Goal: Task Accomplishment & Management: Complete application form

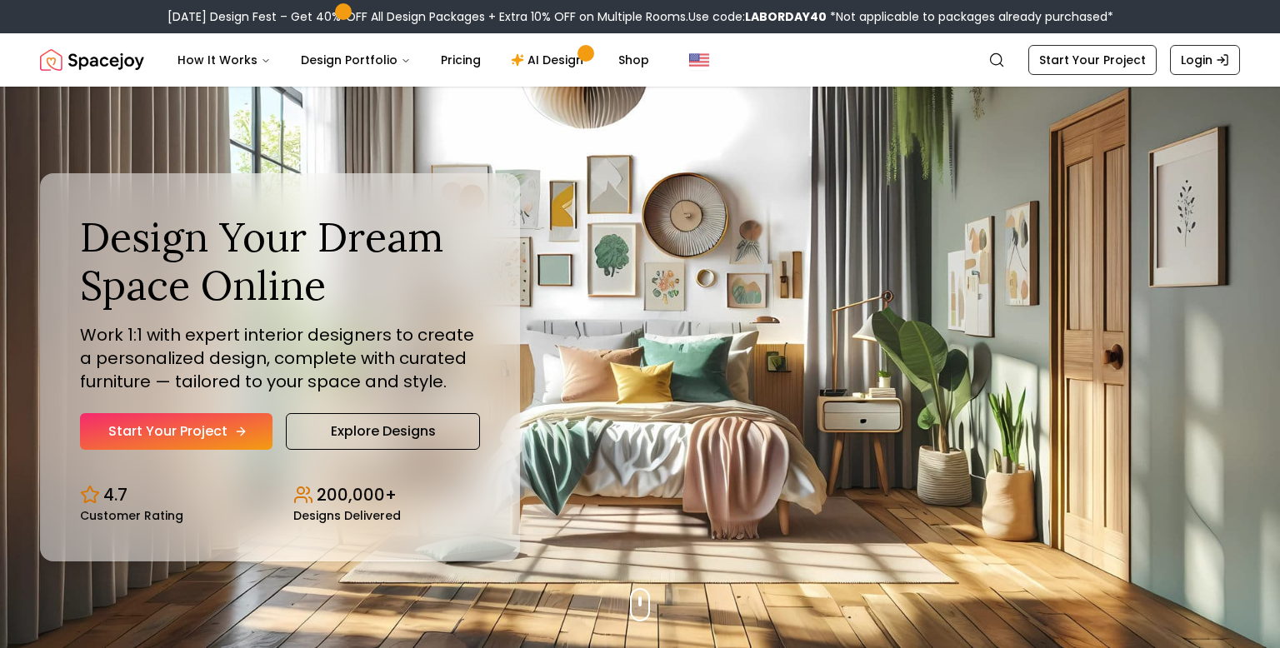
click at [231, 430] on link "Start Your Project" at bounding box center [176, 431] width 193 height 37
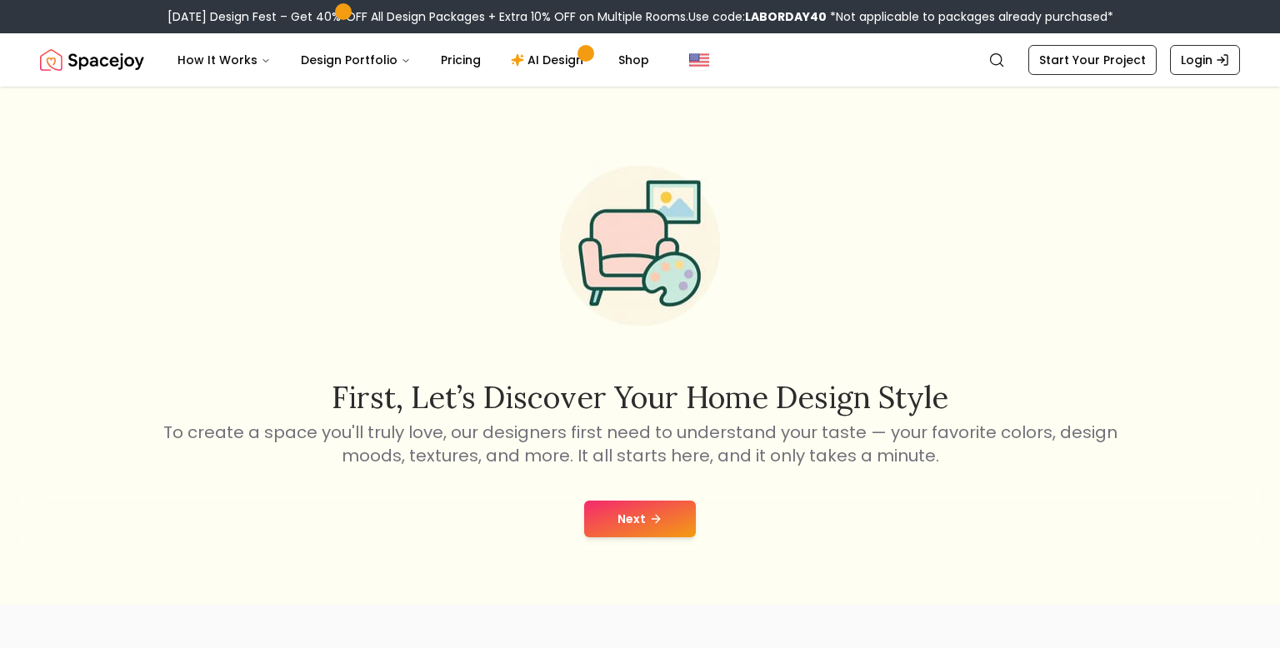
click at [617, 523] on button "Next" at bounding box center [640, 519] width 112 height 37
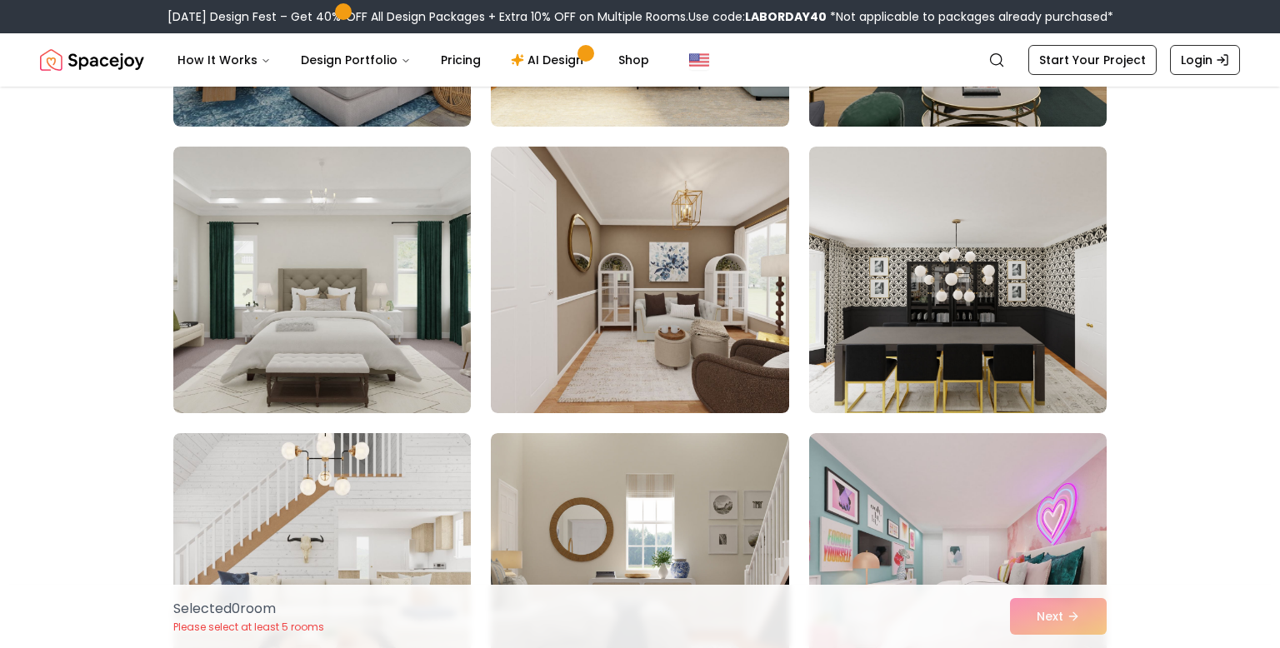
scroll to position [1517, 0]
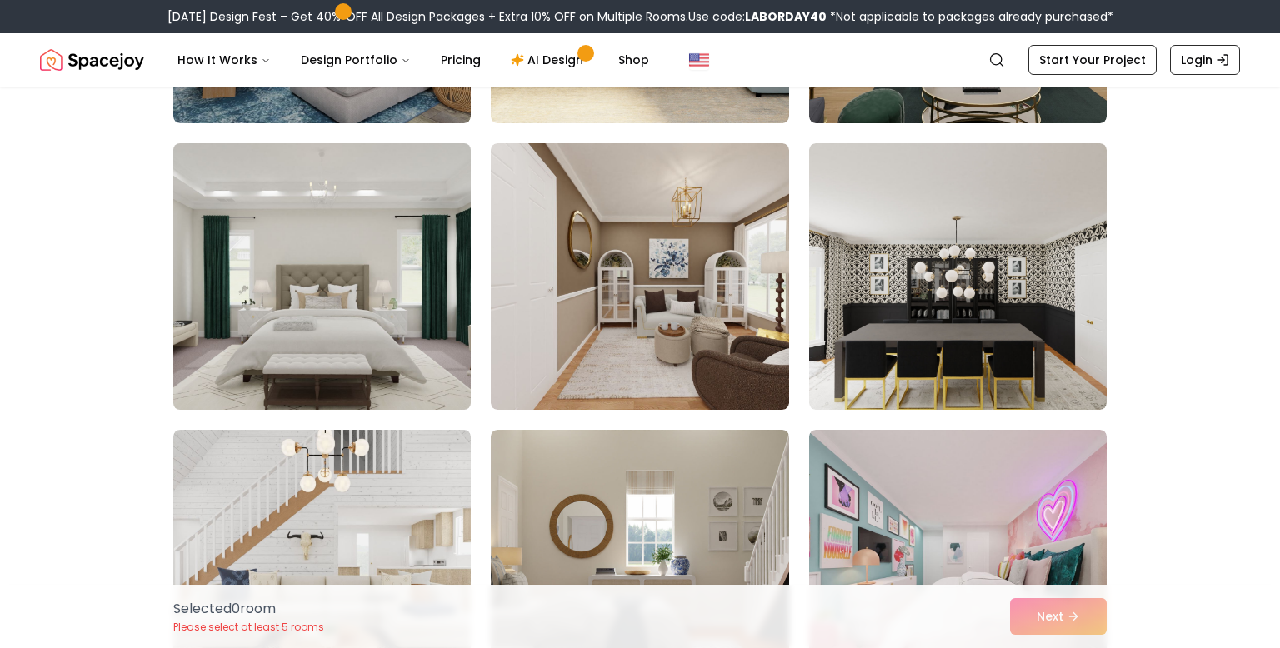
click at [438, 338] on img at bounding box center [322, 277] width 313 height 280
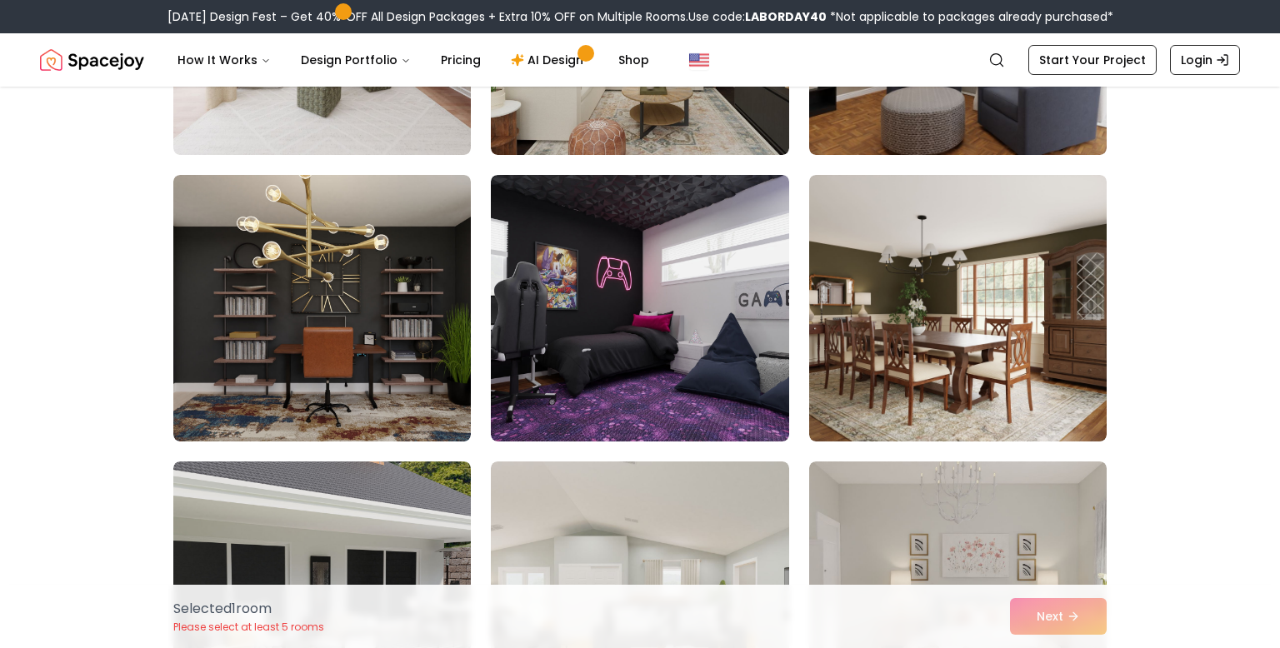
scroll to position [2346, 0]
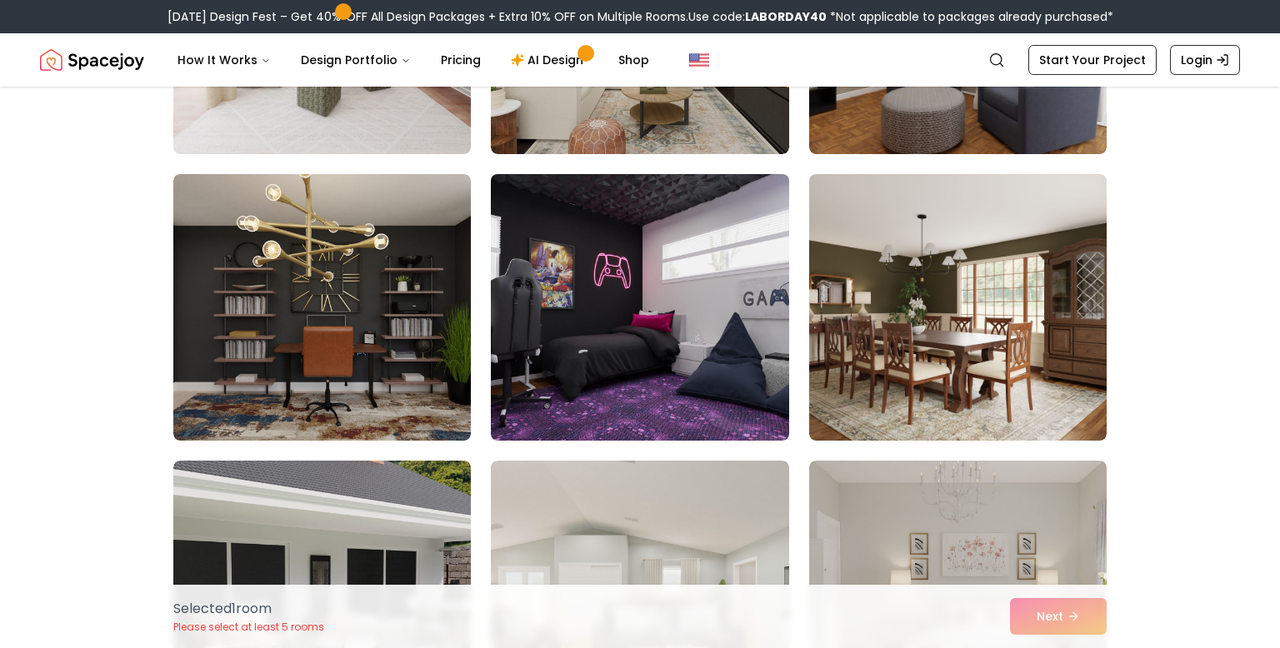
click at [776, 308] on img at bounding box center [639, 308] width 313 height 280
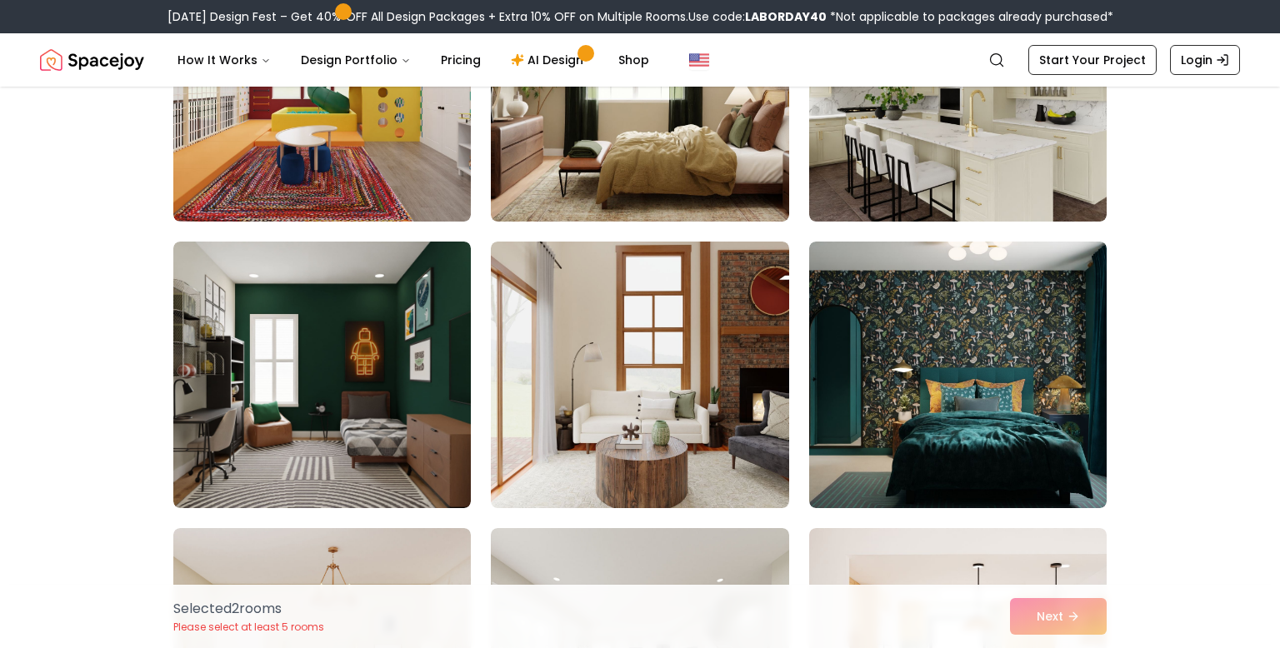
scroll to position [3427, 0]
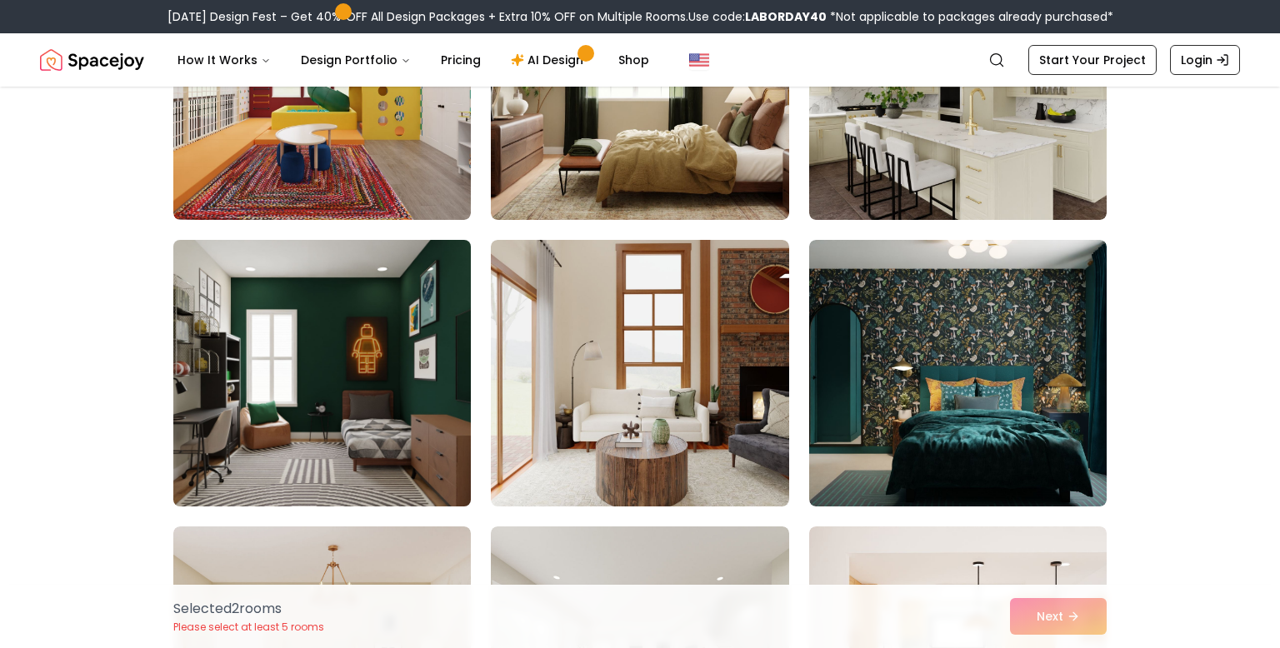
click at [430, 432] on img at bounding box center [322, 373] width 313 height 280
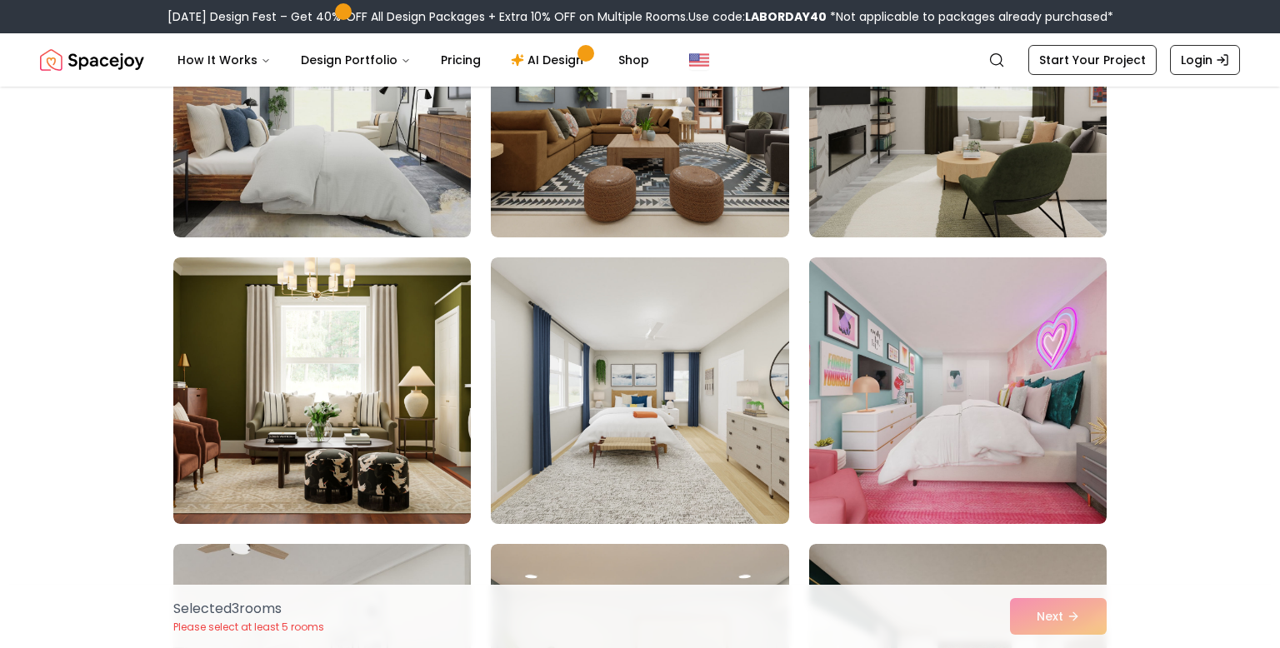
scroll to position [828, 0]
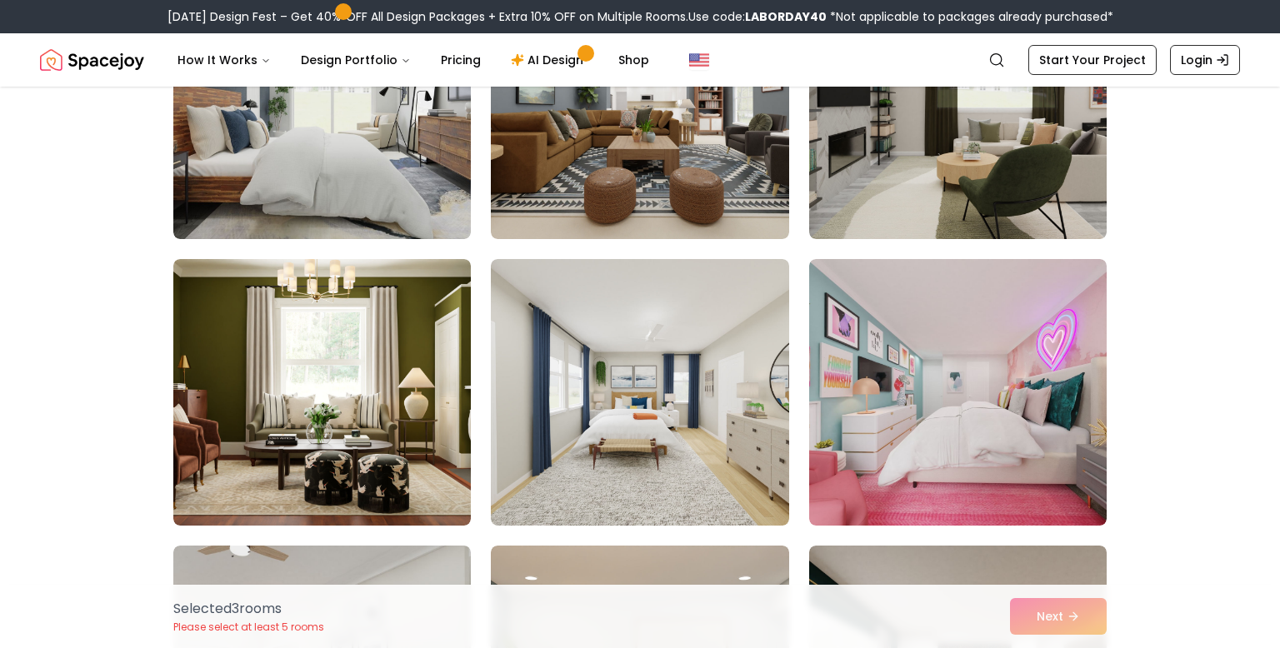
click at [1088, 618] on div "Selected 3 room s Please select at least 5 rooms Next" at bounding box center [640, 616] width 960 height 63
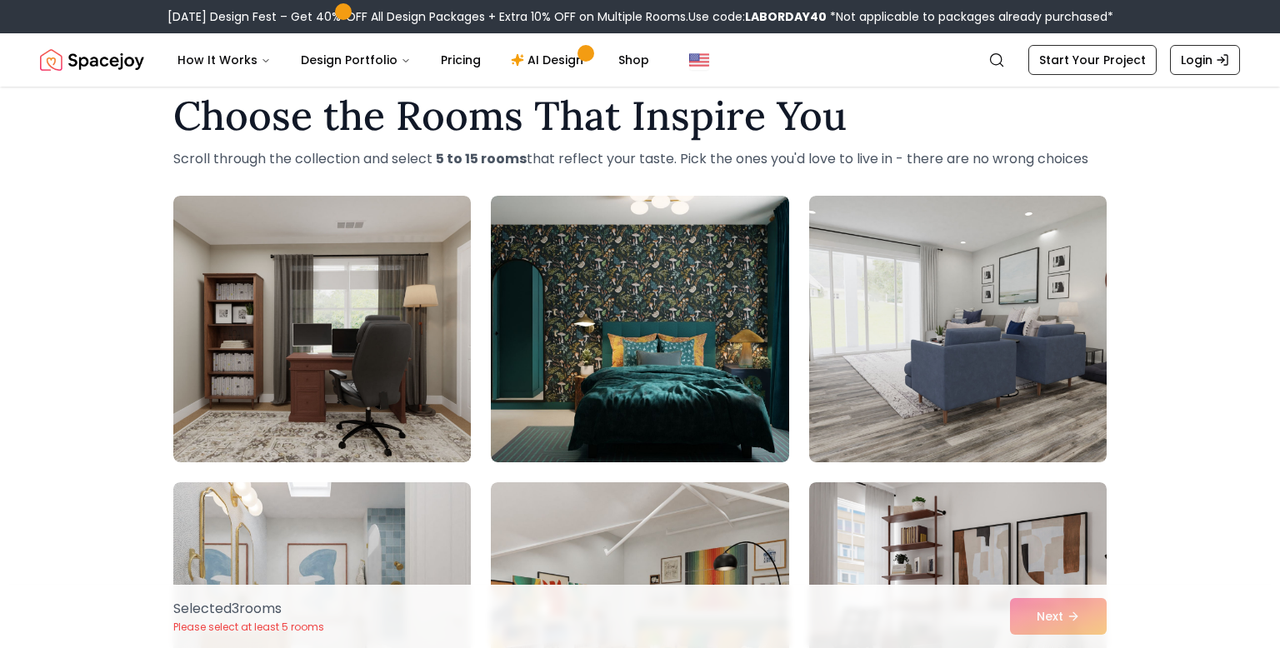
click at [652, 356] on img at bounding box center [640, 329] width 298 height 267
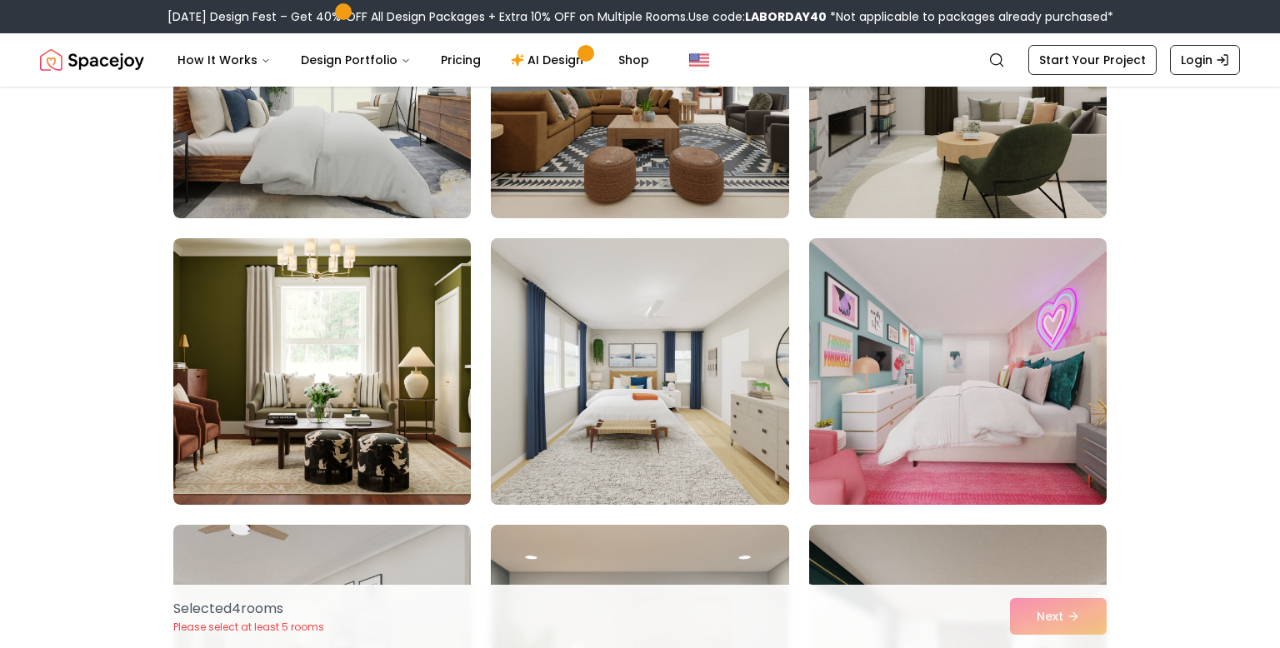
scroll to position [853, 0]
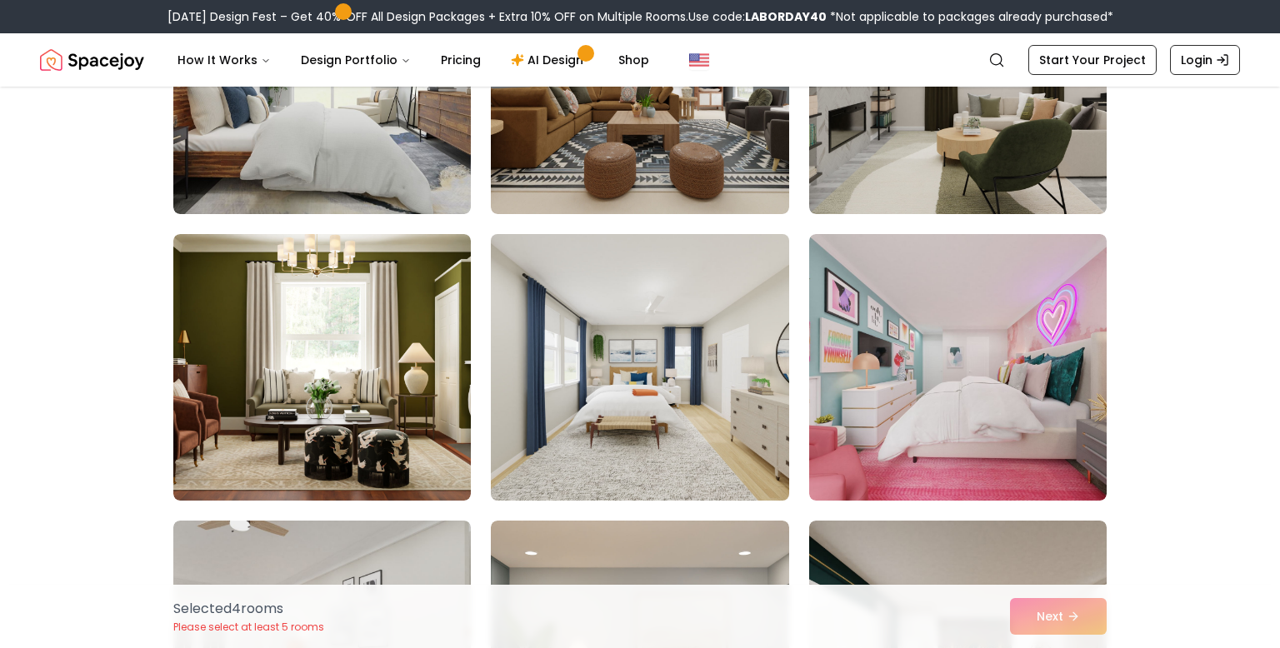
click at [652, 356] on img at bounding box center [639, 368] width 313 height 280
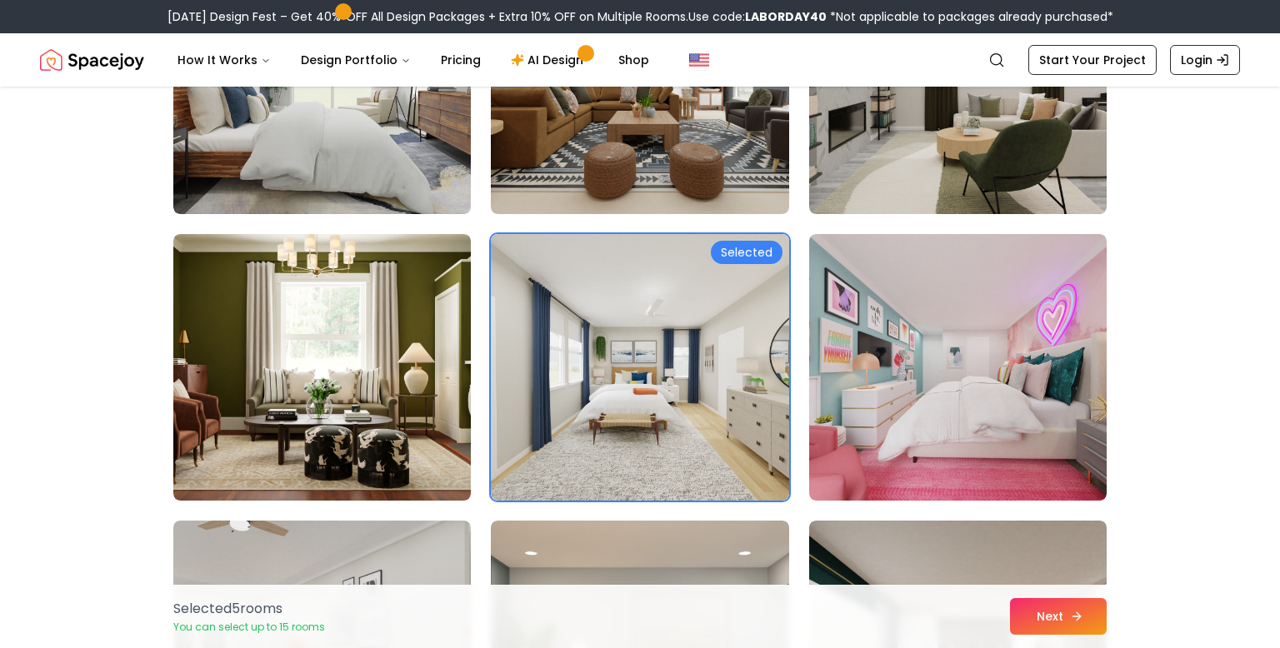
click at [1031, 604] on button "Next" at bounding box center [1058, 616] width 97 height 37
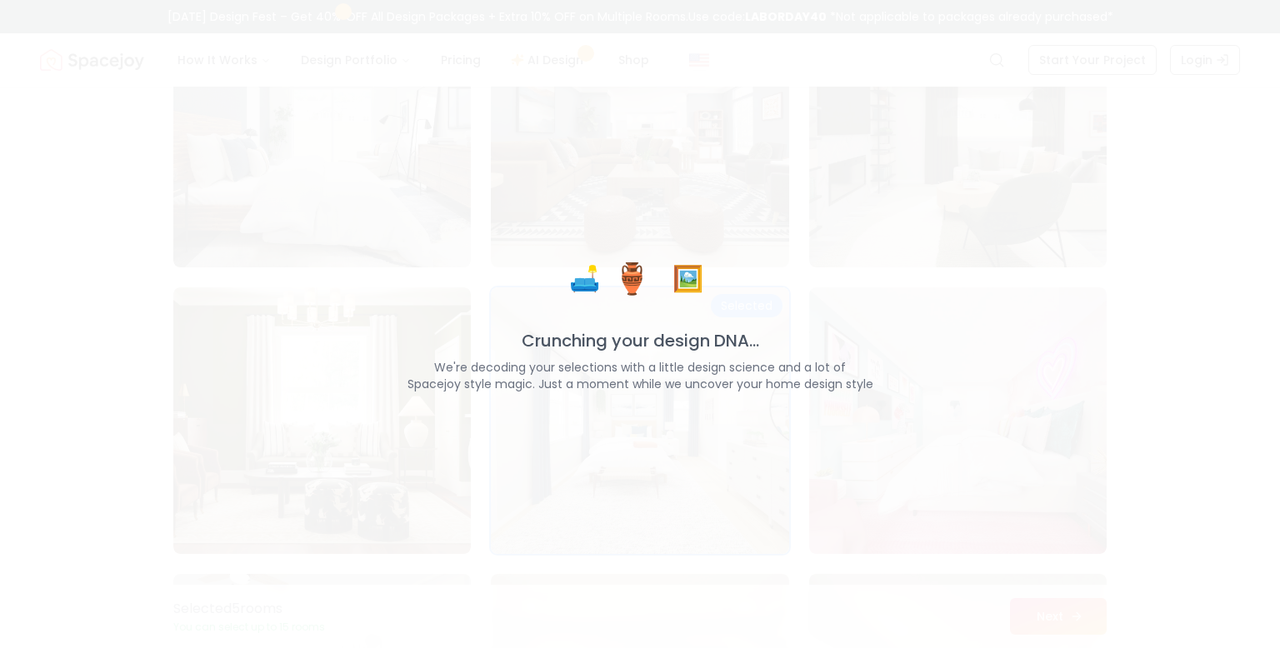
scroll to position [906, 0]
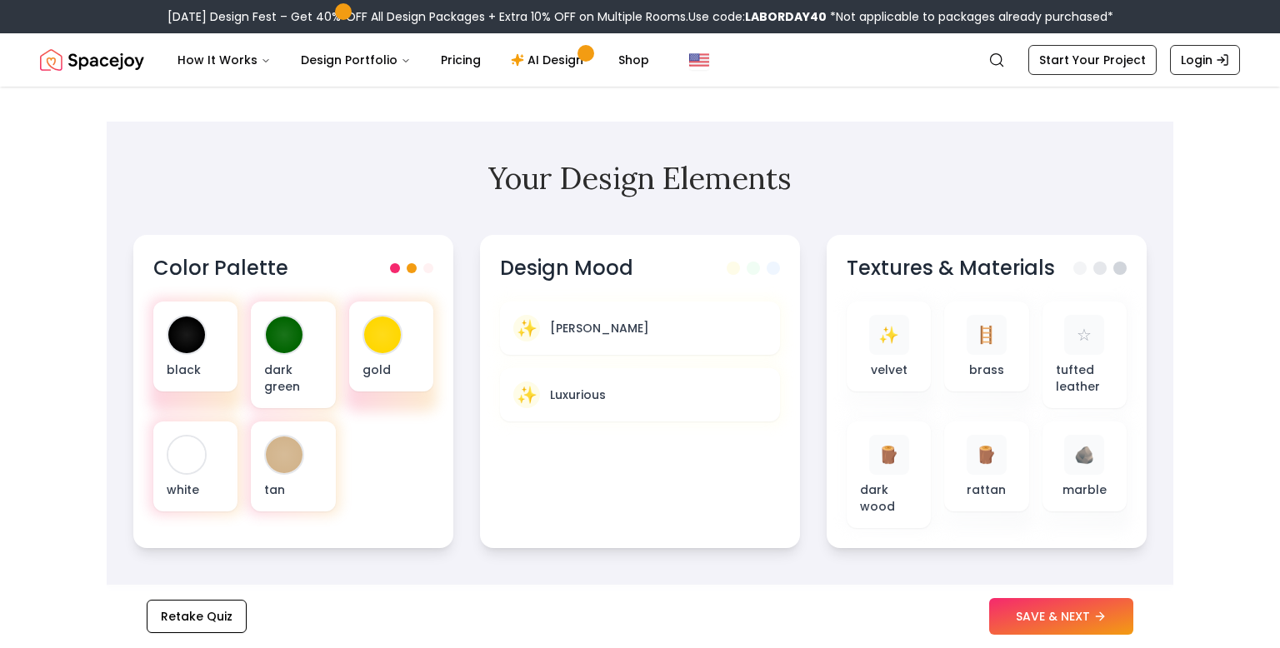
scroll to position [499, 0]
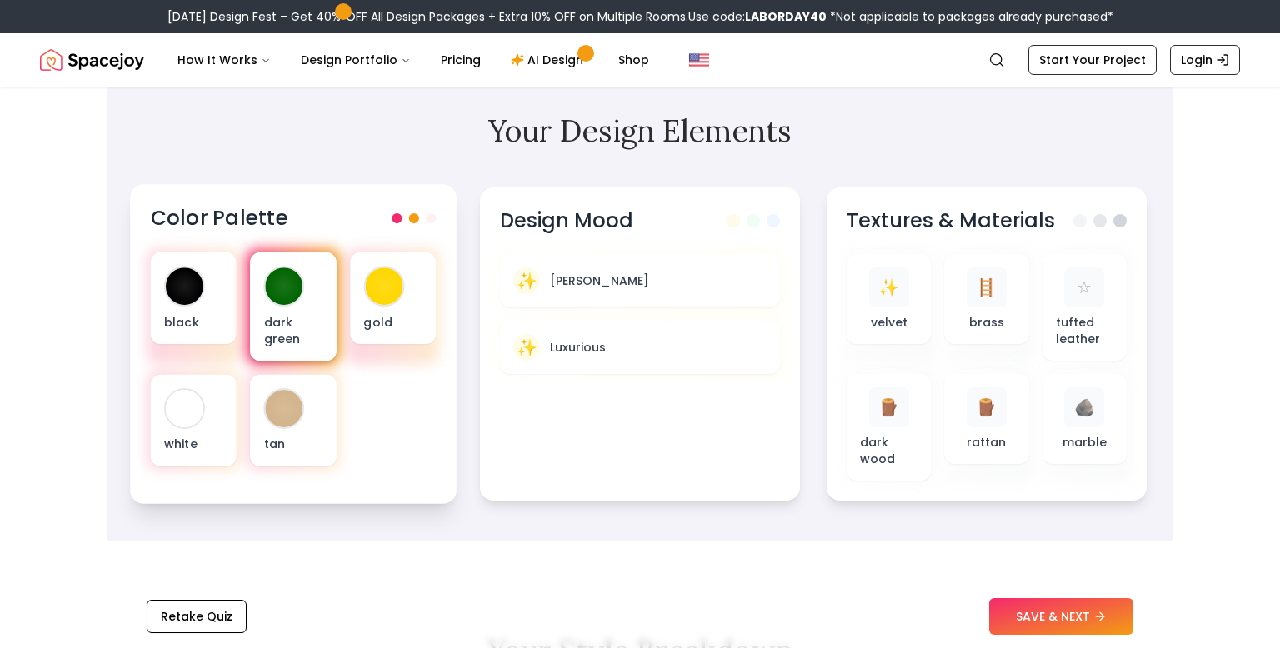
click at [328, 286] on div "dark green" at bounding box center [293, 307] width 86 height 109
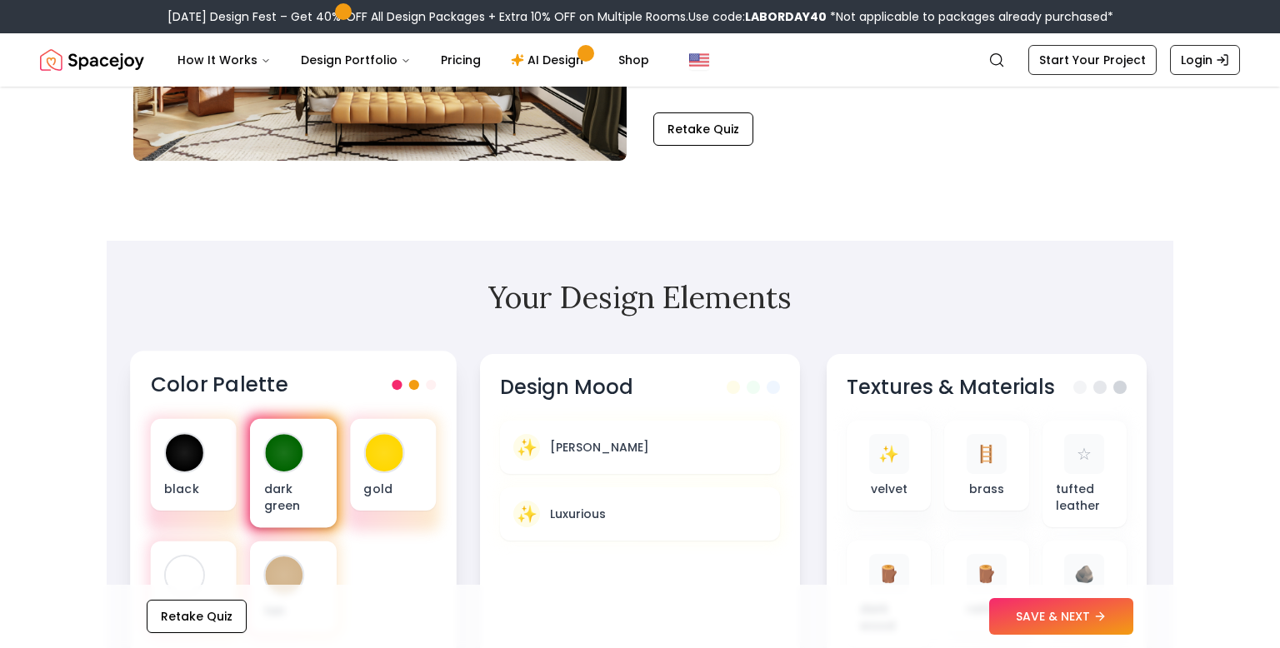
scroll to position [339, 0]
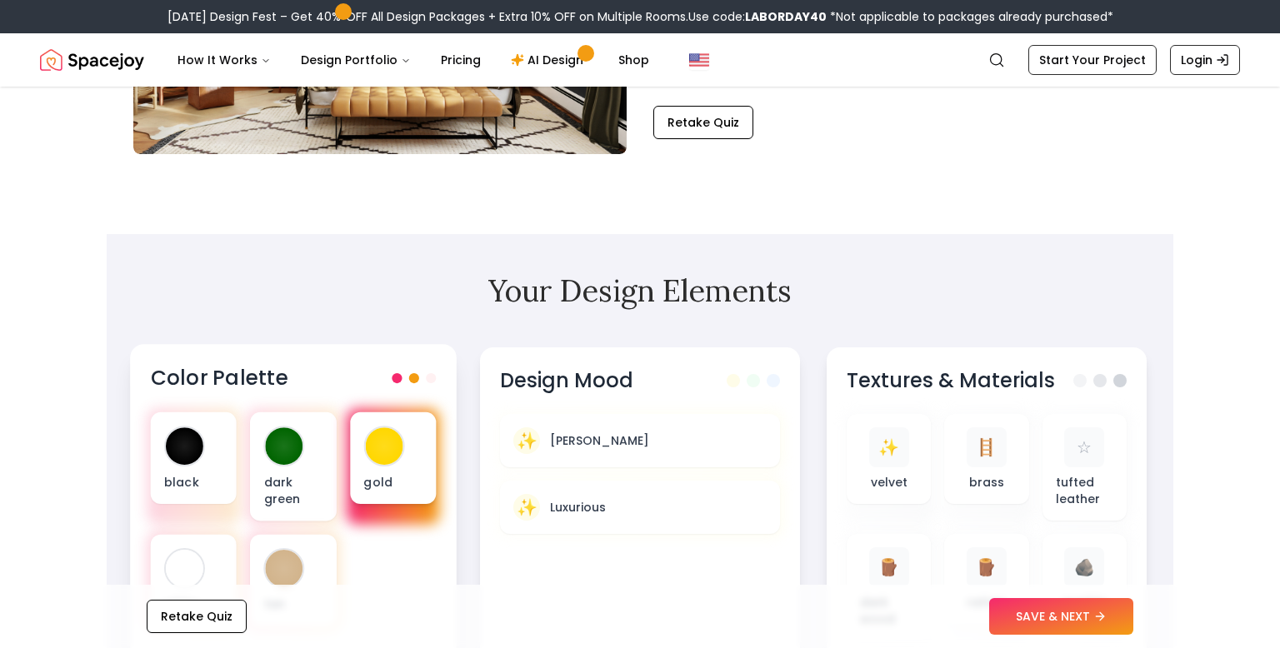
click at [400, 471] on div "gold" at bounding box center [393, 459] width 86 height 92
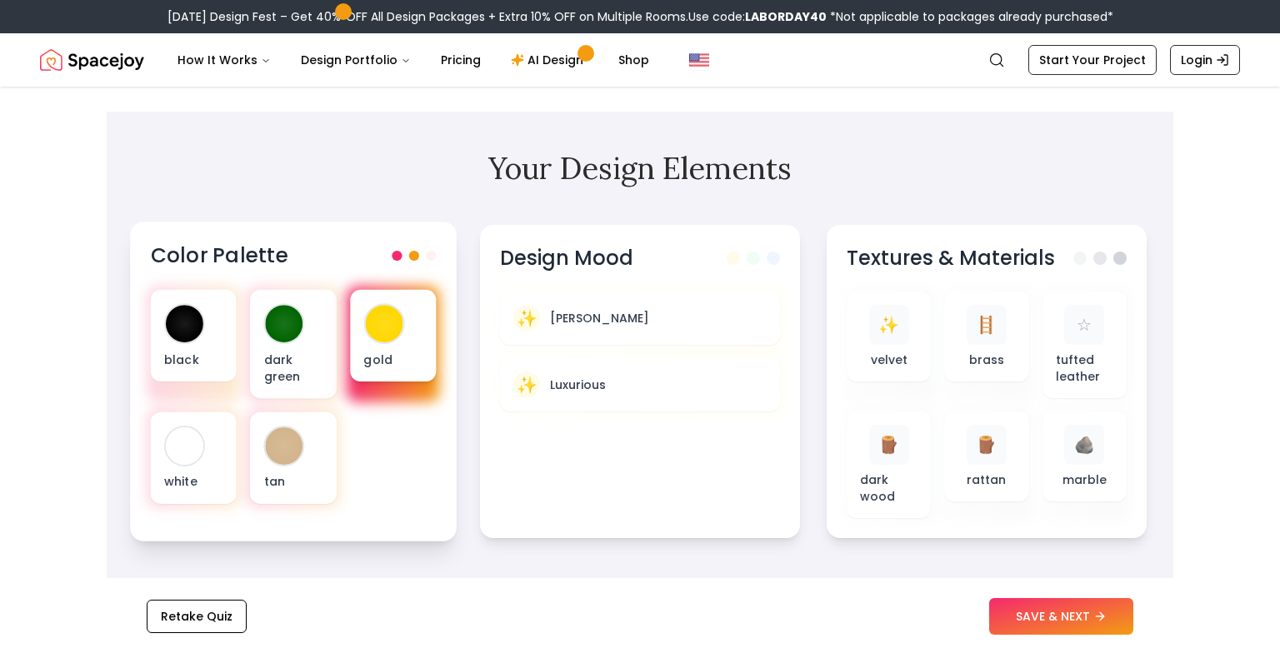
scroll to position [460, 0]
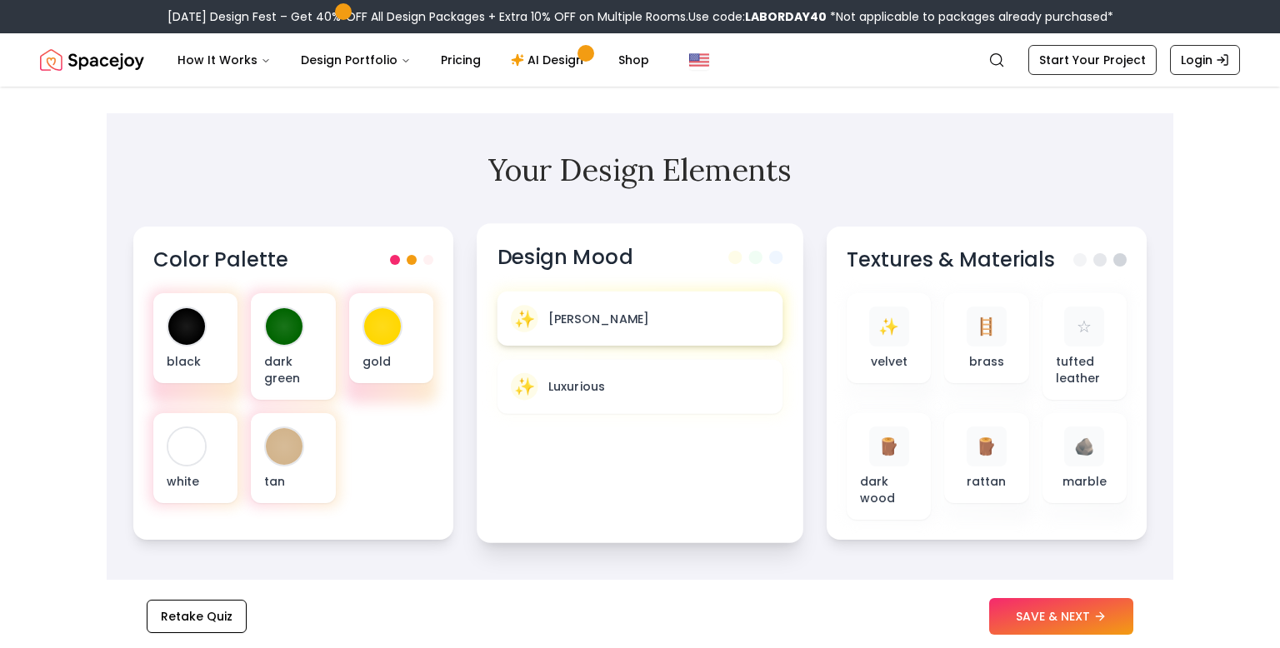
click at [549, 341] on div "✨ Moody" at bounding box center [641, 319] width 286 height 54
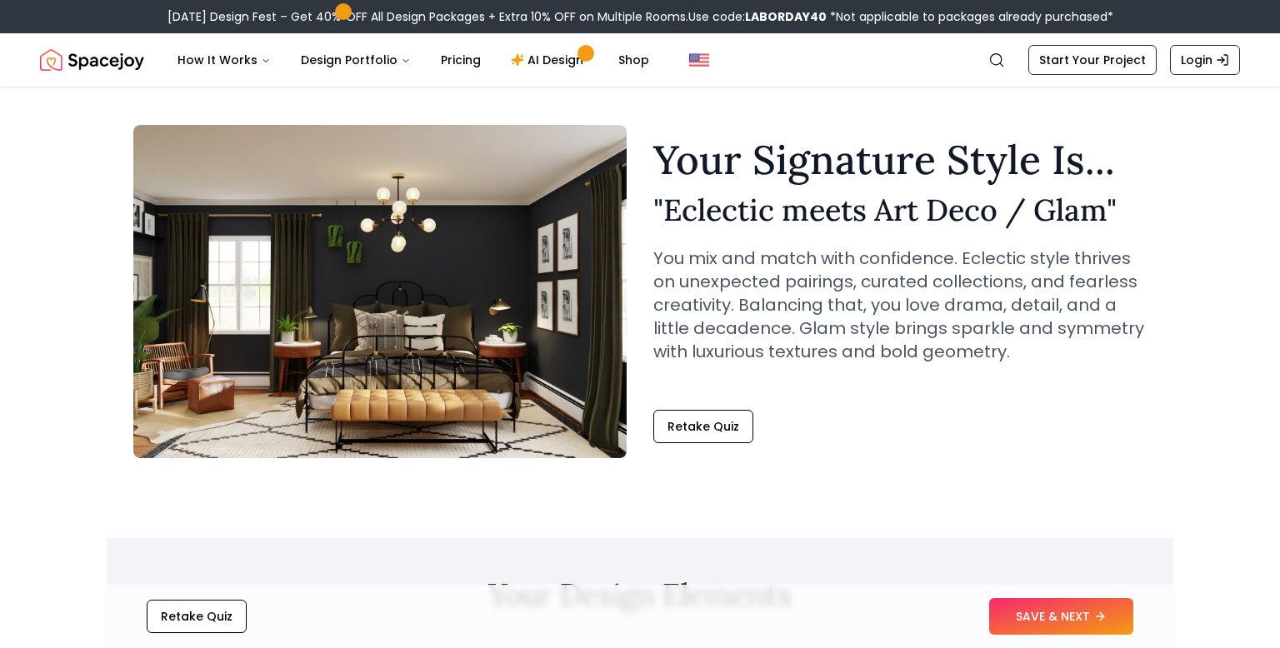
scroll to position [43, 0]
